Goal: Transaction & Acquisition: Book appointment/travel/reservation

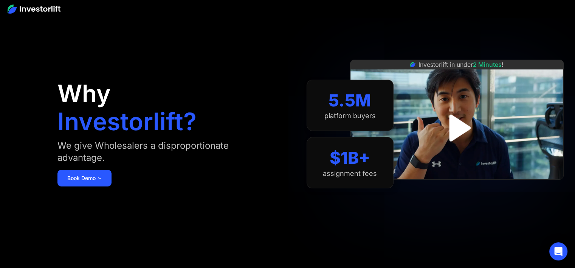
click at [455, 132] on img "open lightbox" at bounding box center [456, 128] width 49 height 49
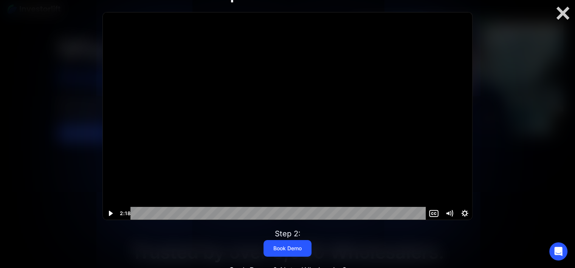
scroll to position [113, 0]
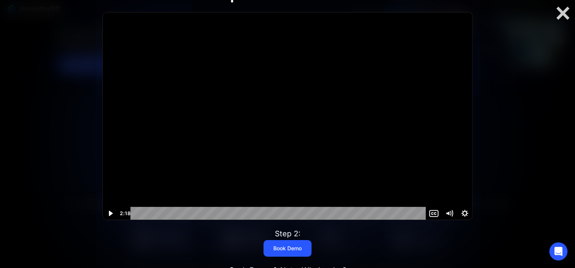
click at [111, 213] on icon "Play Video" at bounding box center [111, 213] width 4 height 5
click at [559, 15] on div at bounding box center [563, 13] width 24 height 16
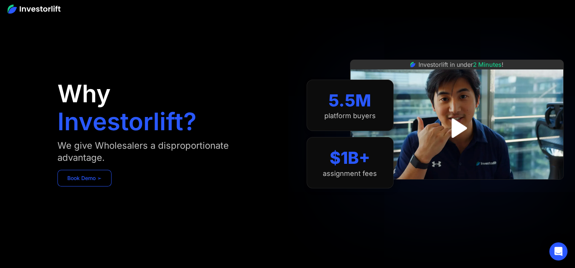
click at [95, 183] on link "Book Demo ➢" at bounding box center [84, 178] width 54 height 17
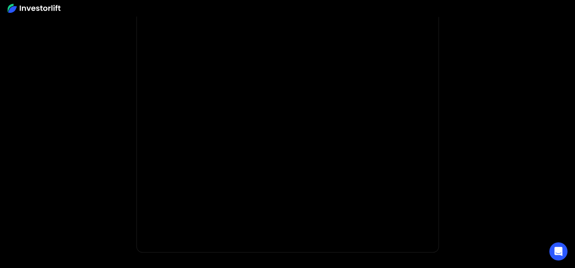
scroll to position [33, 0]
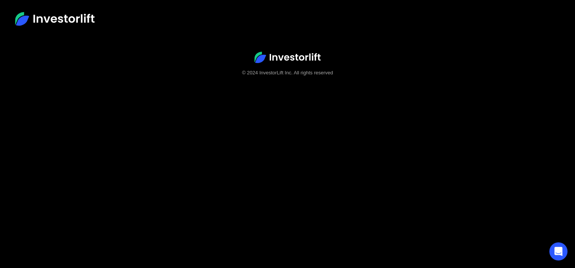
scroll to position [47, 0]
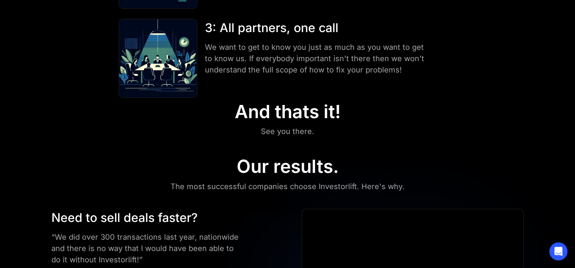
scroll to position [265, 0]
